Goal: Task Accomplishment & Management: Manage account settings

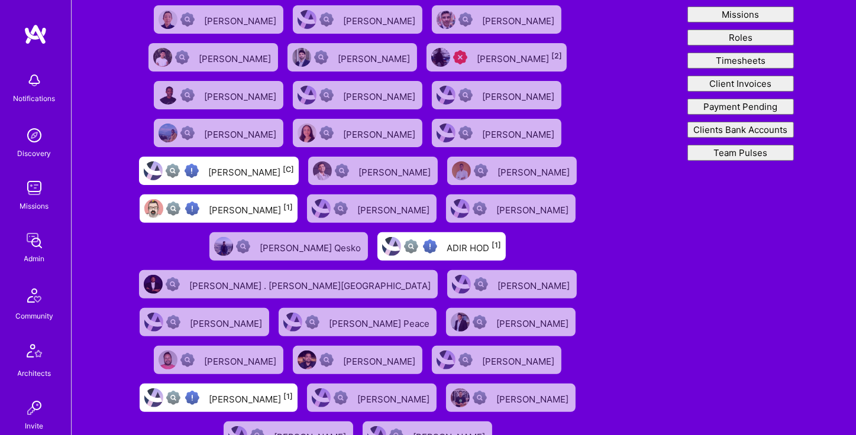
click at [28, 253] on div "Admin" at bounding box center [34, 259] width 21 height 12
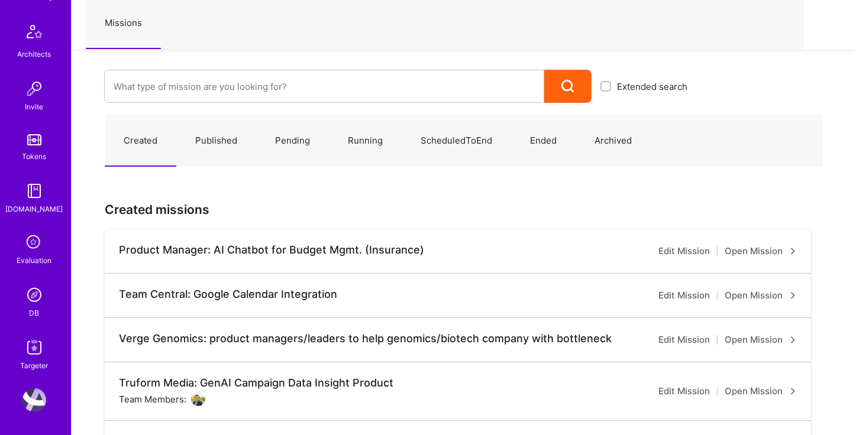
scroll to position [89, 0]
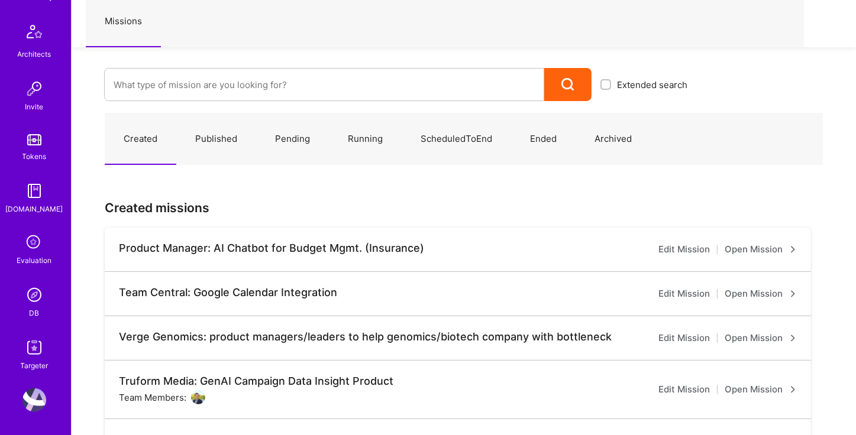
click at [25, 402] on img at bounding box center [34, 401] width 24 height 24
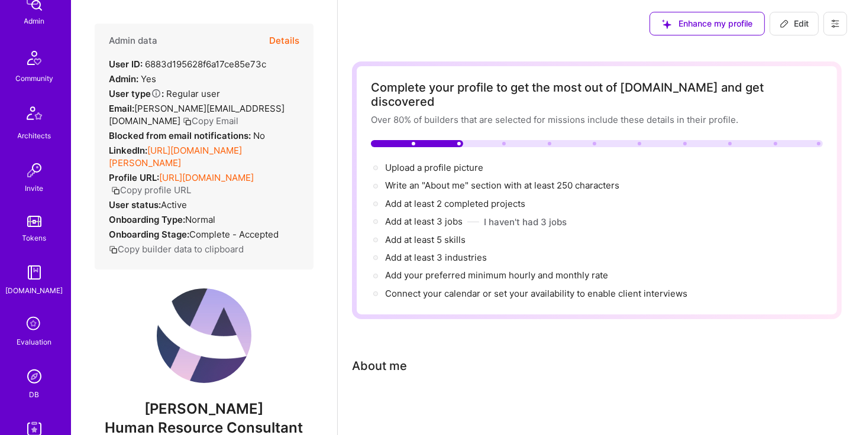
scroll to position [320, 0]
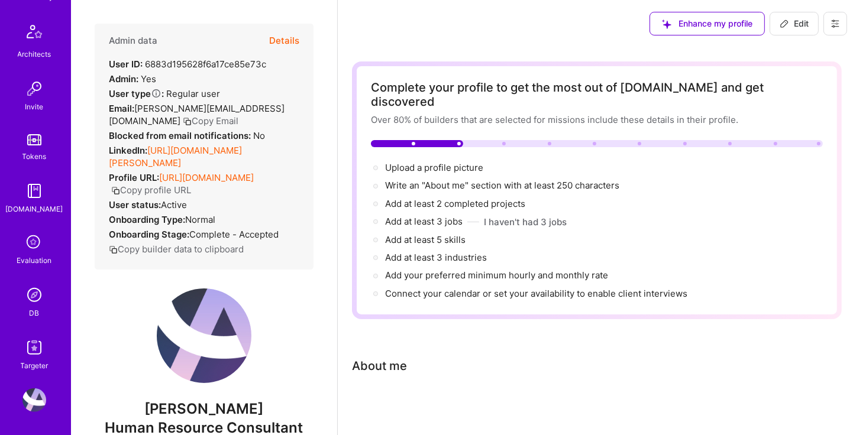
click at [28, 304] on img at bounding box center [34, 295] width 24 height 24
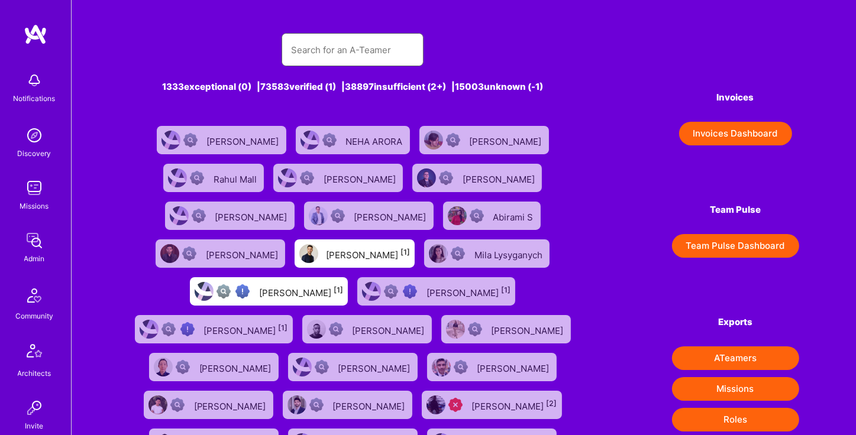
click at [362, 54] on input "text" at bounding box center [352, 50] width 123 height 30
type input "[PERSON_NAME]"
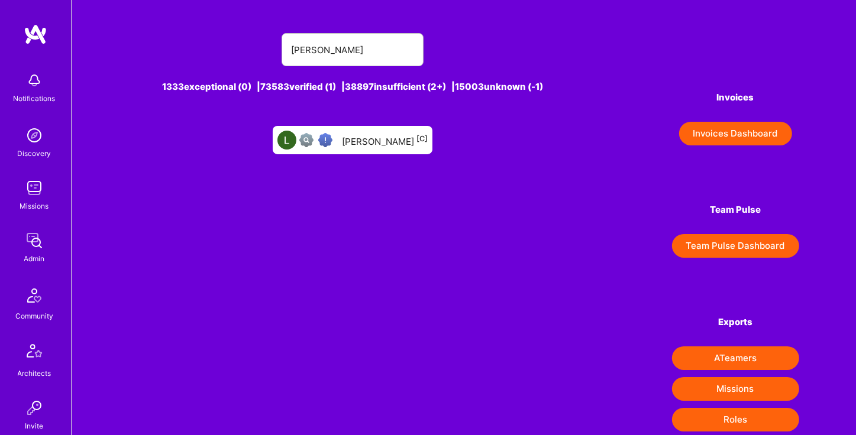
click at [386, 144] on div "[PERSON_NAME] [C]" at bounding box center [385, 140] width 86 height 15
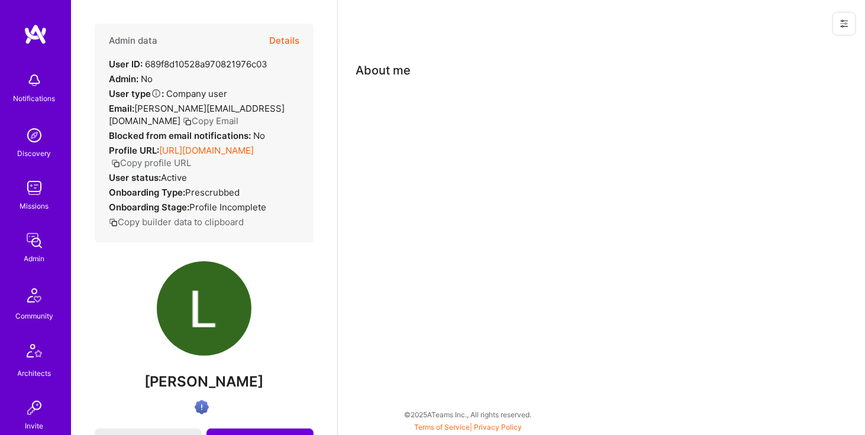
click at [273, 43] on button "Details" at bounding box center [284, 41] width 30 height 34
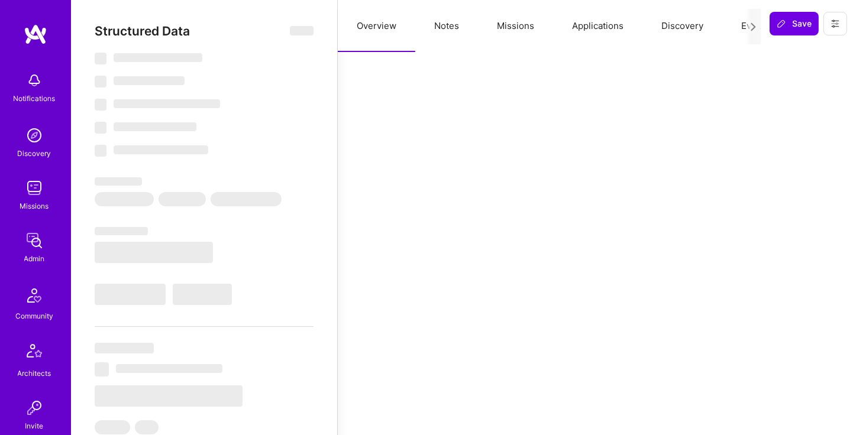
select select "Verified"
select select "US"
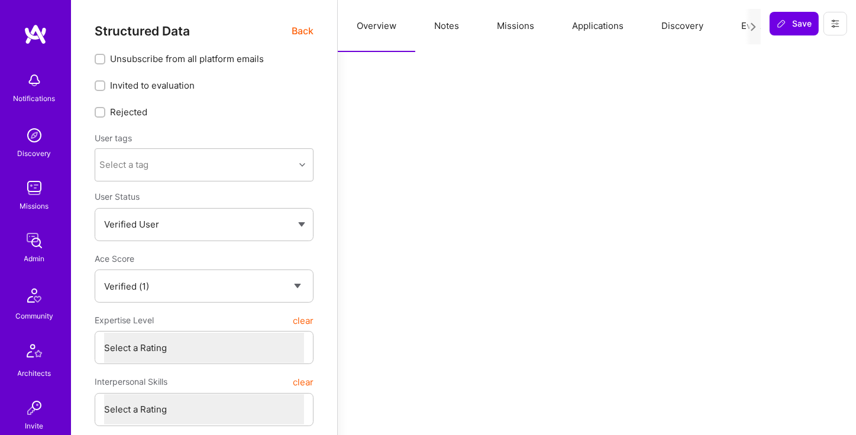
click at [840, 21] on icon at bounding box center [835, 23] width 9 height 9
click at [757, 34] on div at bounding box center [753, 27] width 15 height 36
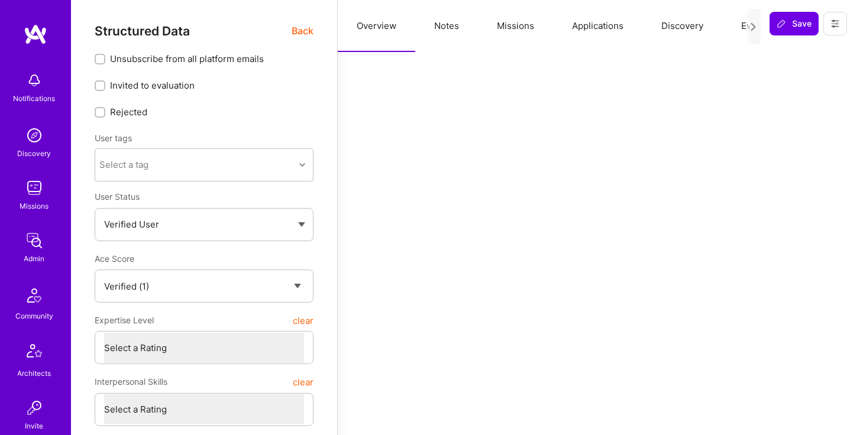
click at [835, 20] on icon at bounding box center [835, 23] width 9 height 9
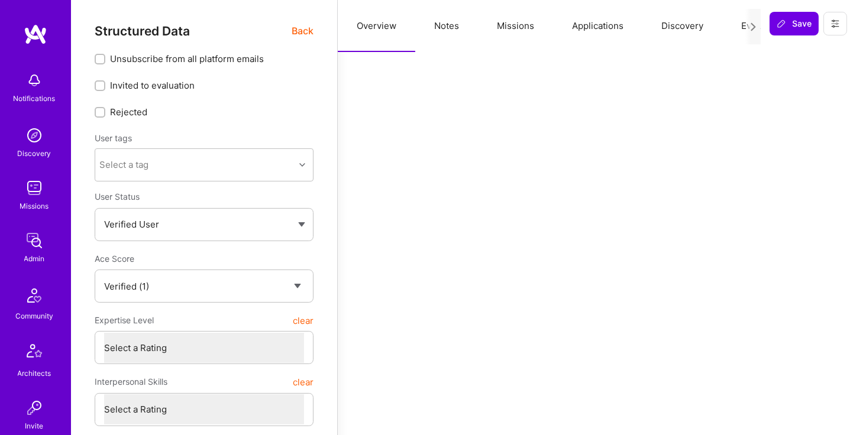
click at [758, 33] on div at bounding box center [753, 27] width 15 height 36
click at [754, 32] on div at bounding box center [753, 27] width 15 height 36
click at [754, 24] on icon at bounding box center [753, 26] width 9 height 9
click at [840, 18] on button at bounding box center [836, 24] width 24 height 24
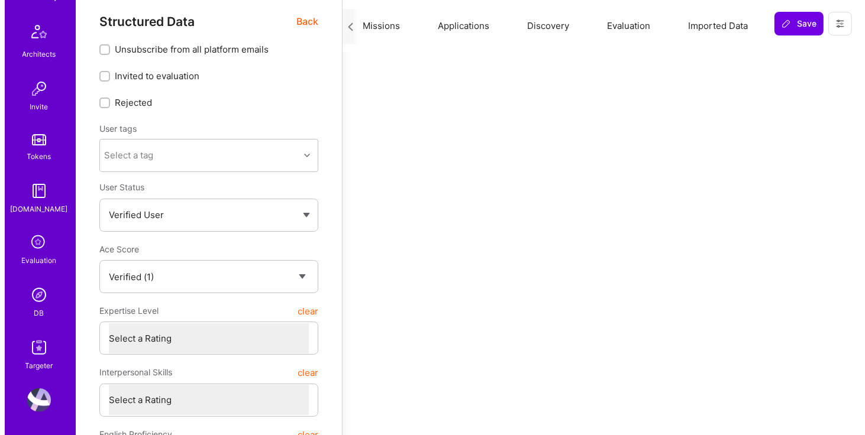
scroll to position [0, 0]
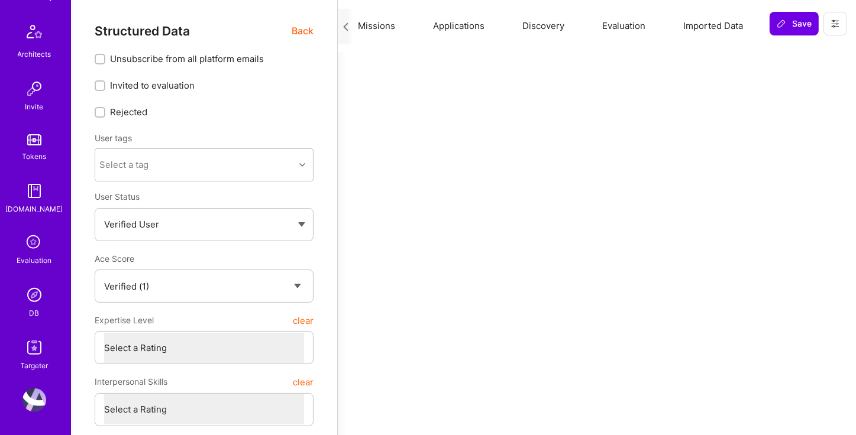
click at [342, 28] on icon at bounding box center [345, 26] width 9 height 9
click at [344, 25] on icon at bounding box center [345, 26] width 9 height 9
click at [809, 28] on span "Save" at bounding box center [794, 24] width 35 height 12
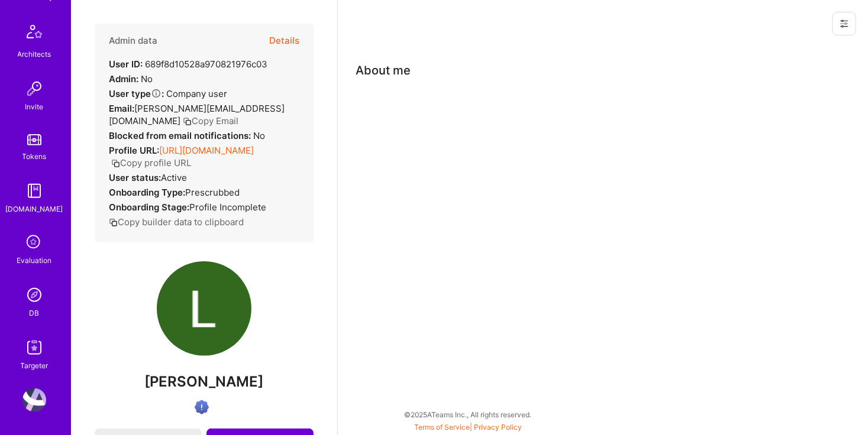
click at [273, 38] on button "Details" at bounding box center [284, 41] width 30 height 34
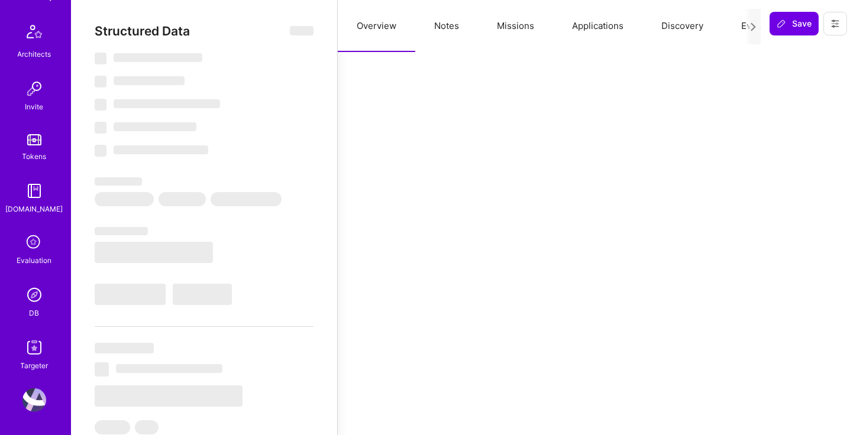
type textarea "x"
select select "Verified"
select select "US"
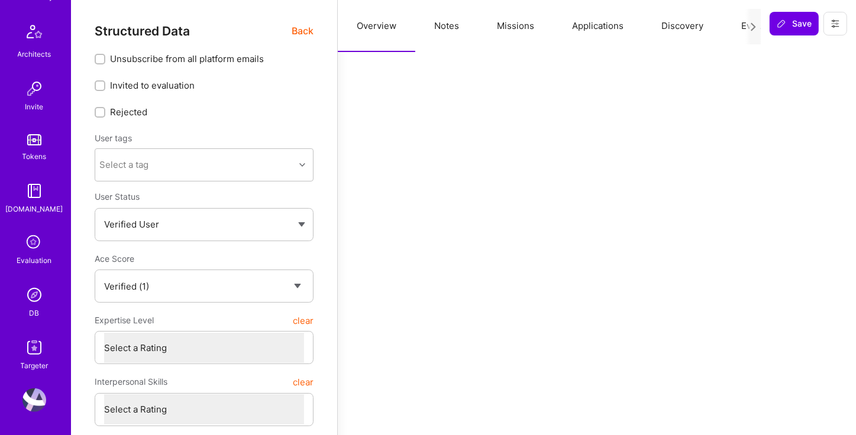
click at [832, 35] on button at bounding box center [836, 24] width 24 height 24
click at [754, 22] on icon at bounding box center [753, 26] width 9 height 9
click at [751, 29] on icon at bounding box center [753, 26] width 9 height 9
click at [312, 30] on span "Back" at bounding box center [303, 31] width 22 height 15
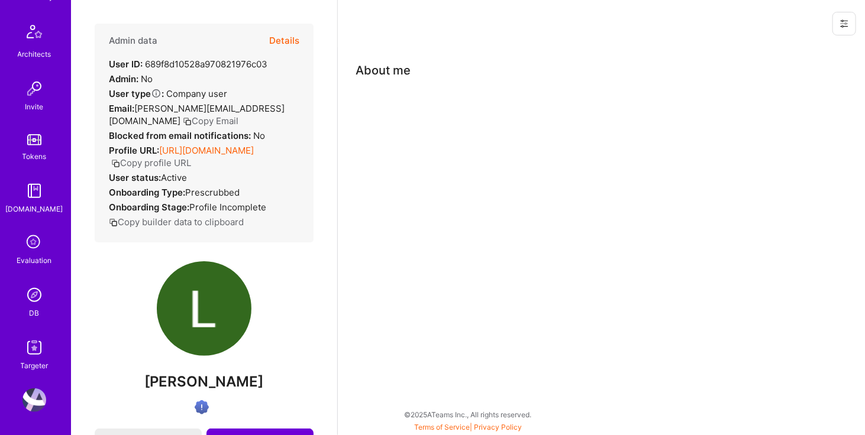
click at [298, 37] on div "Admin data Details User ID: 689f8d10528a970821976c03 Admin: No User type Regula…" at bounding box center [204, 133] width 219 height 219
click at [35, 291] on img at bounding box center [34, 295] width 24 height 24
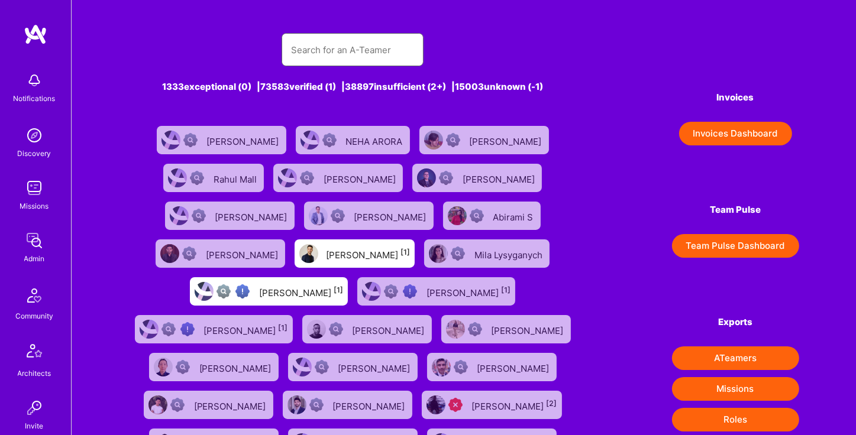
click at [337, 53] on input "text" at bounding box center [352, 50] width 123 height 30
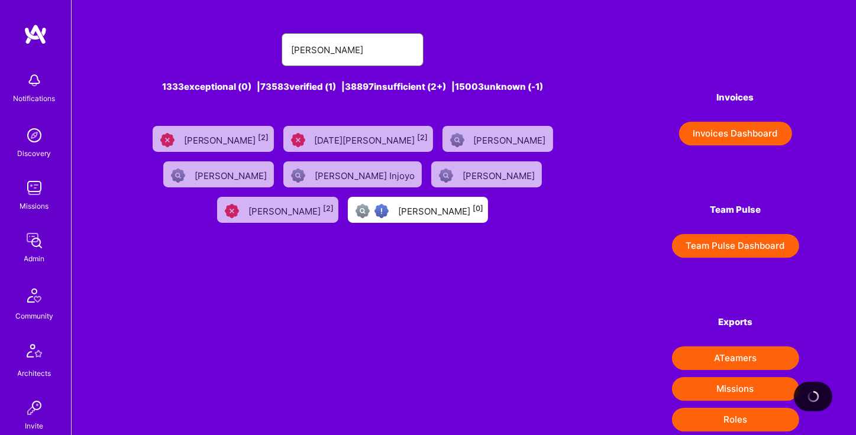
type input "[PERSON_NAME]"
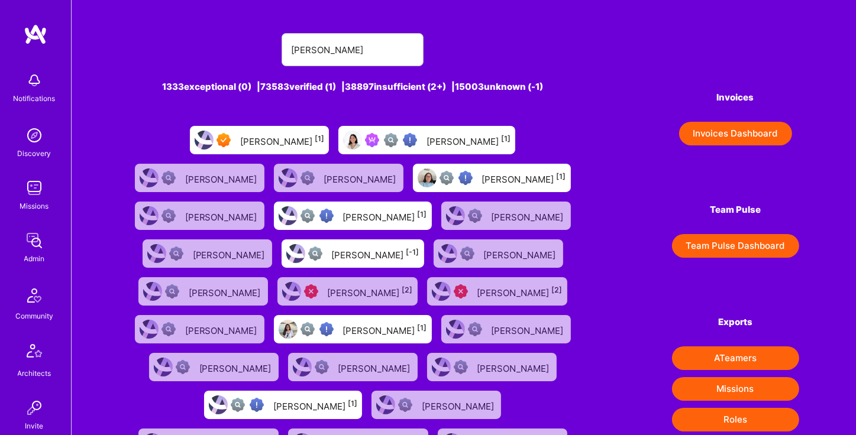
click at [200, 144] on div "[PERSON_NAME] [1]" at bounding box center [259, 140] width 139 height 28
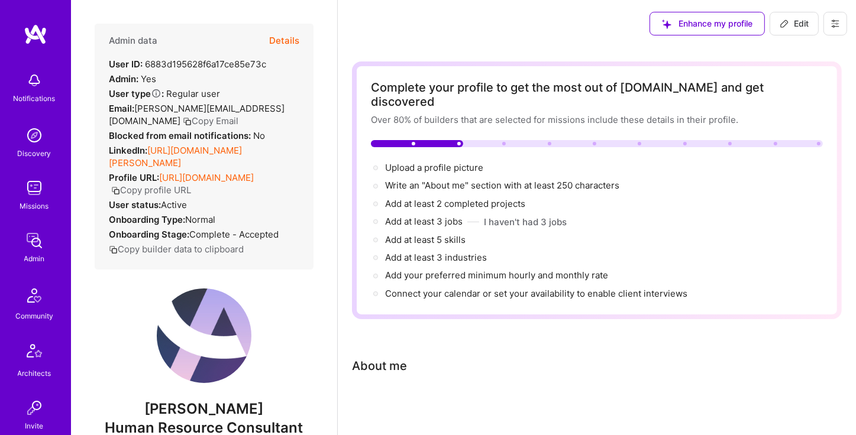
click at [799, 25] on span "Edit" at bounding box center [794, 24] width 29 height 12
select select "US"
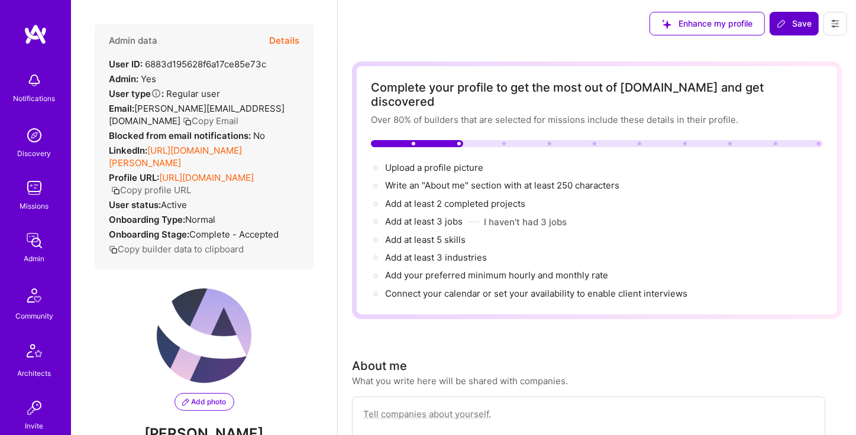
scroll to position [809, 0]
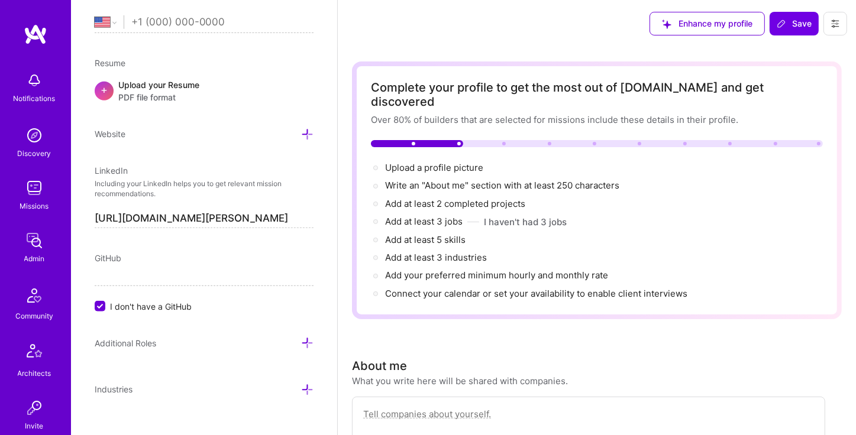
click at [837, 31] on button at bounding box center [836, 24] width 24 height 24
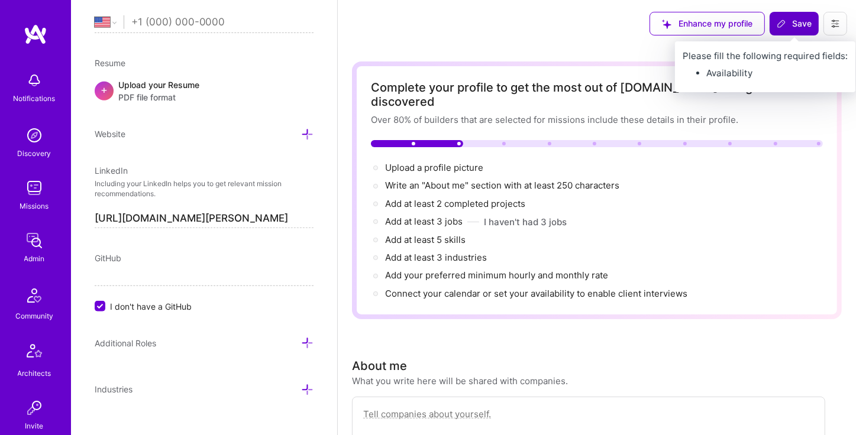
click at [792, 28] on span "Save" at bounding box center [794, 24] width 35 height 12
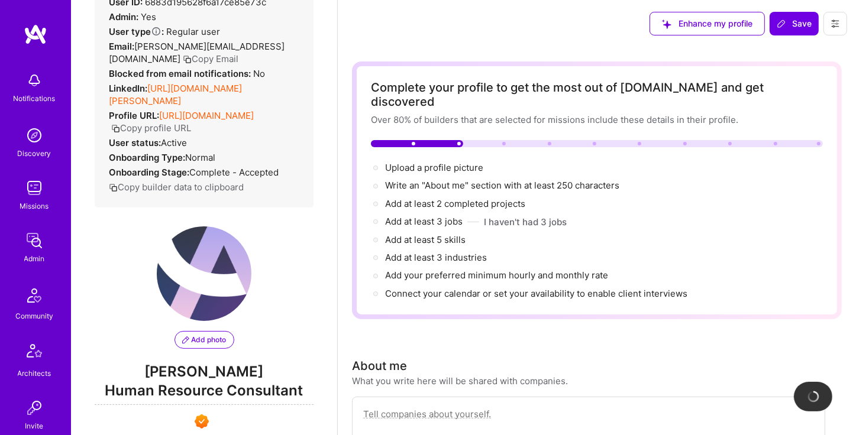
scroll to position [0, 0]
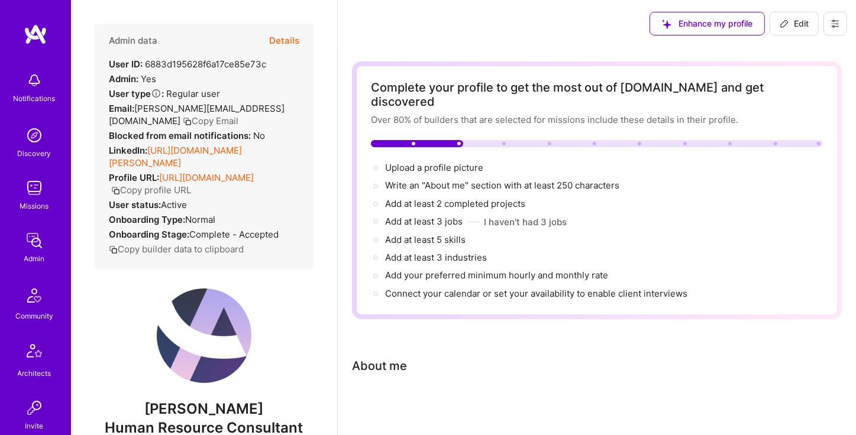
click at [834, 23] on icon at bounding box center [835, 24] width 7 height 2
click at [532, 44] on div "Enhance my profile Edit" at bounding box center [597, 23] width 518 height 47
